Goal: Find specific page/section: Find specific page/section

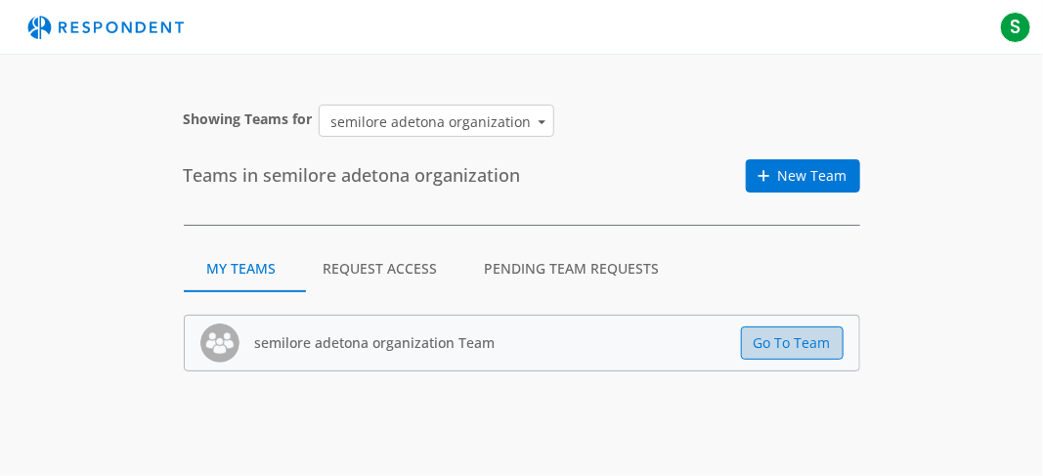
click at [758, 341] on button "Go To Team" at bounding box center [792, 343] width 103 height 33
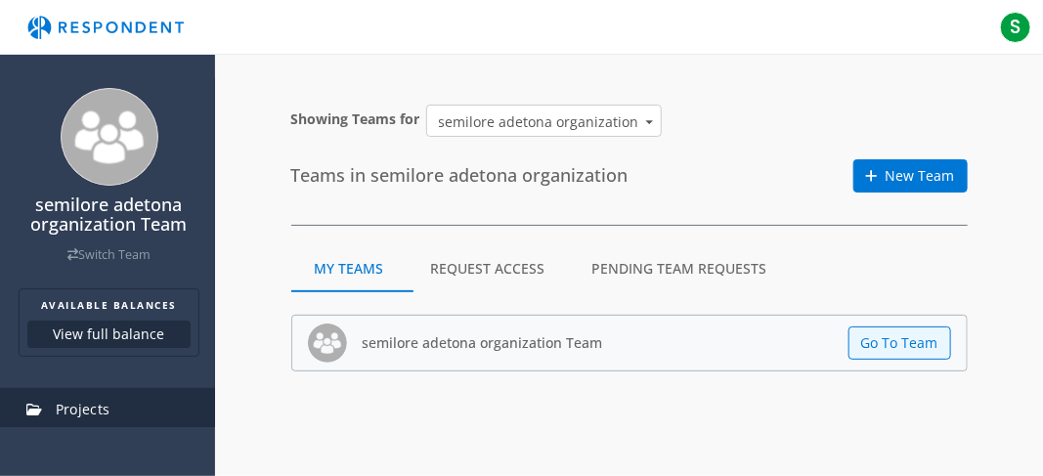
click at [138, 406] on link "Projects" at bounding box center [109, 409] width 212 height 43
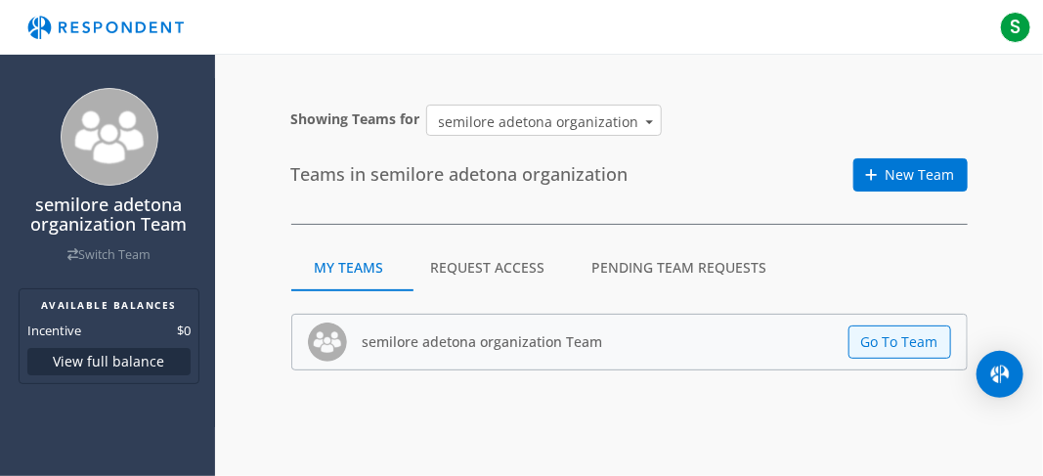
click at [643, 120] on span at bounding box center [649, 120] width 12 height 19
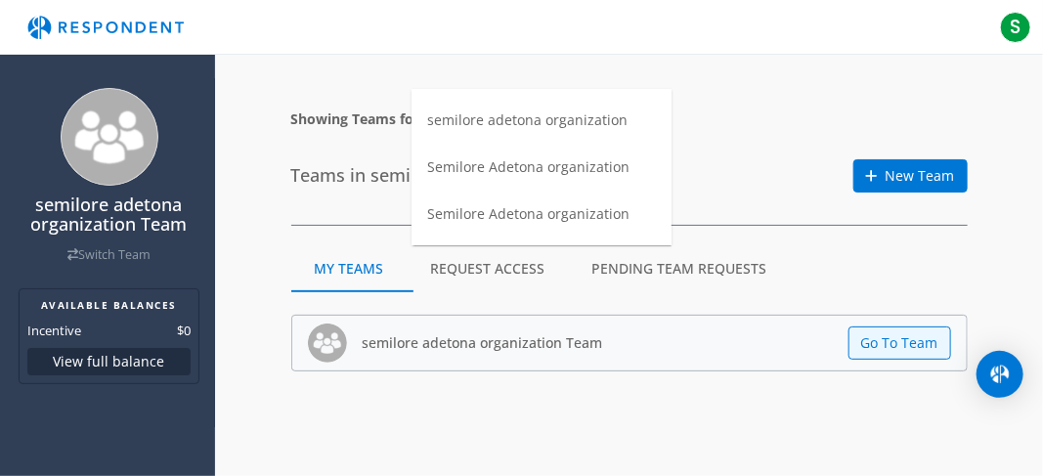
click at [571, 167] on div "Semilore Adetona organization" at bounding box center [528, 167] width 202 height 20
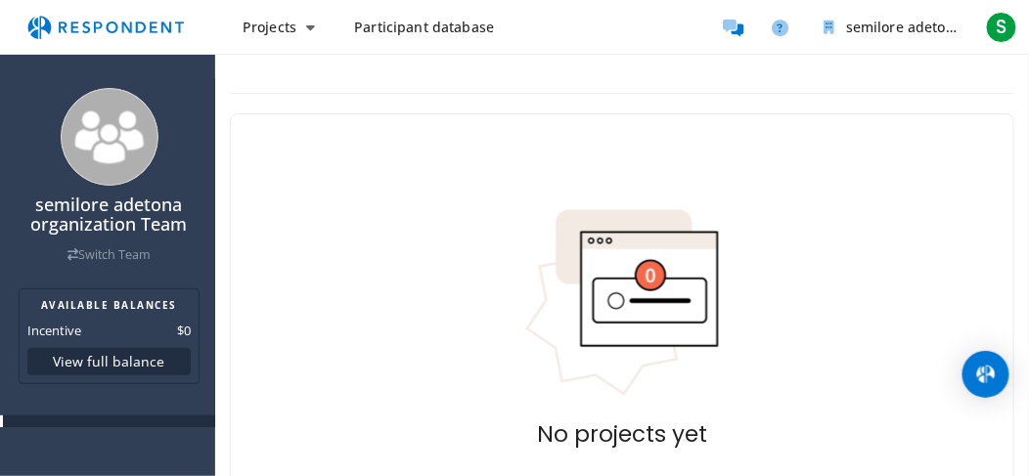
click at [421, 26] on span "Participant database" at bounding box center [424, 27] width 140 height 19
